Goal: Check status: Check status

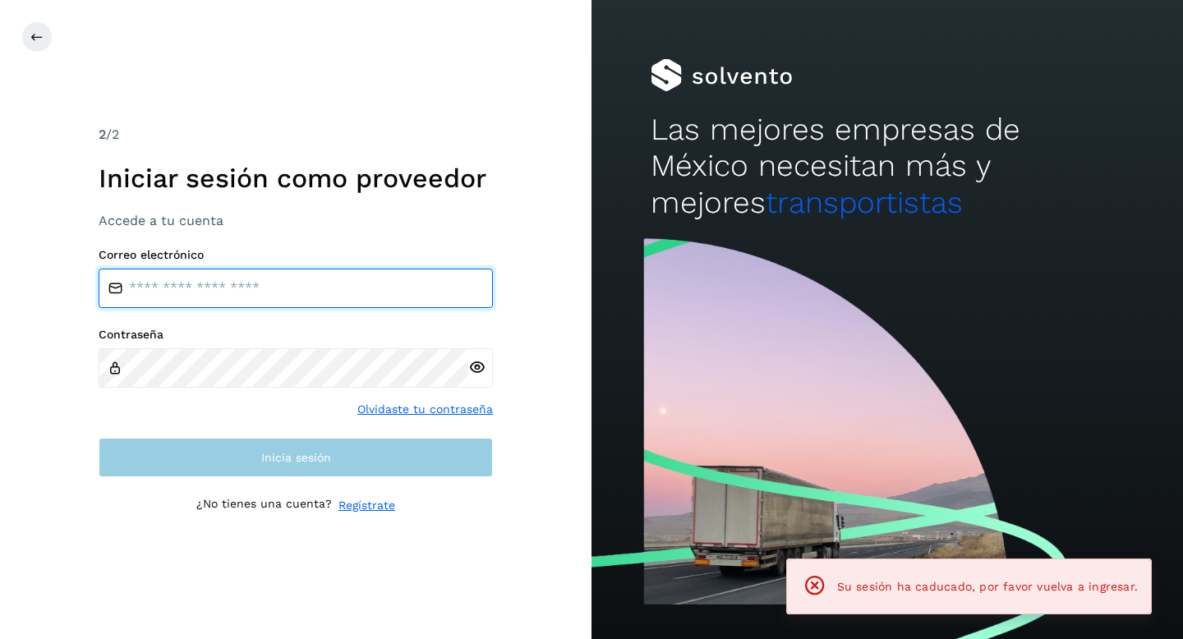
type input "**********"
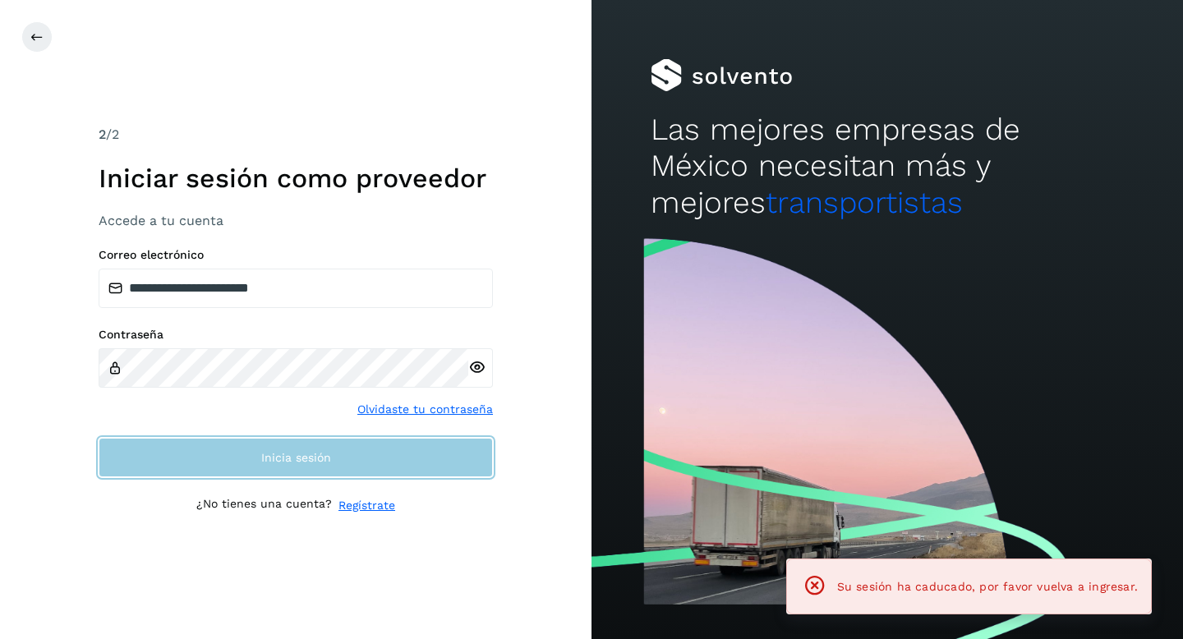
click at [366, 454] on button "Inicia sesión" at bounding box center [296, 457] width 394 height 39
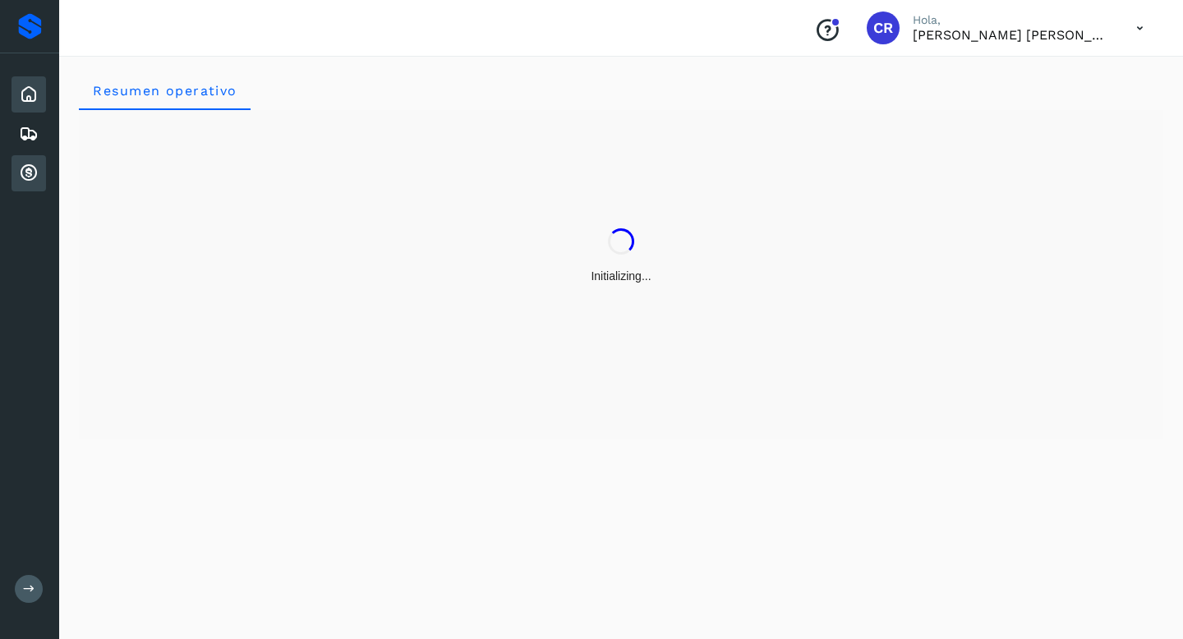
click at [38, 176] on icon at bounding box center [29, 174] width 20 height 20
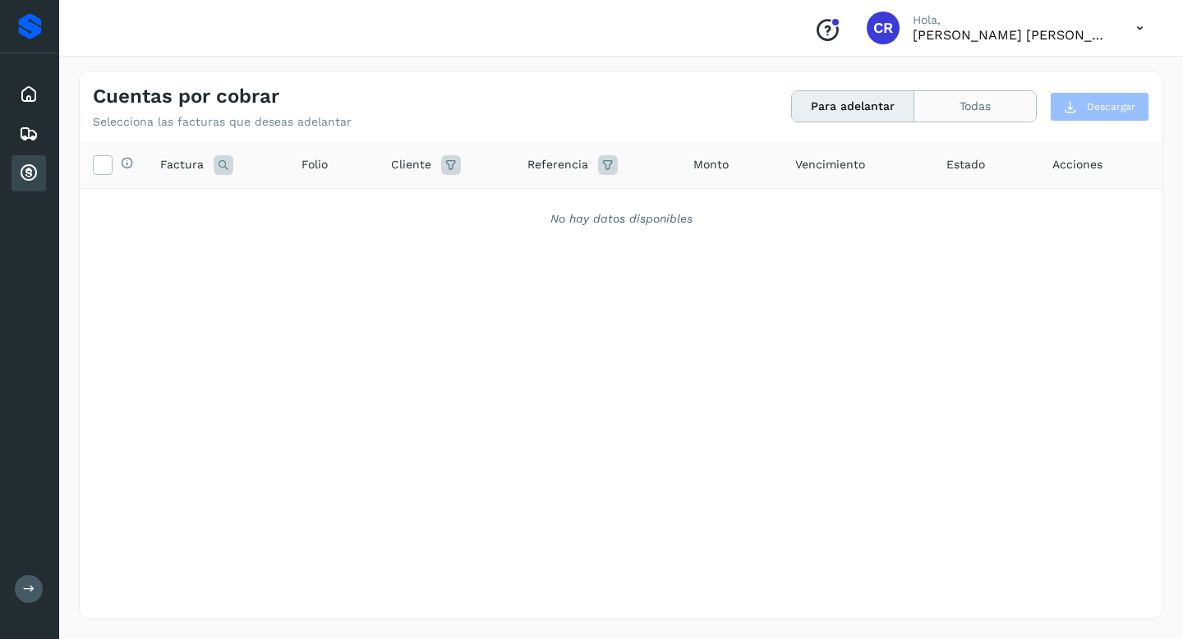
click at [938, 112] on button "Todas" at bounding box center [976, 106] width 122 height 30
